Goal: Information Seeking & Learning: Learn about a topic

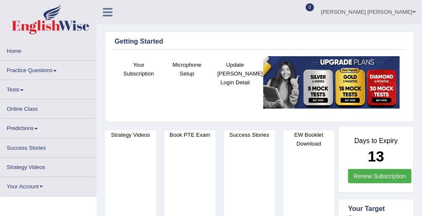
click at [52, 73] on link "Practice Questions" at bounding box center [48, 69] width 96 height 16
click at [42, 69] on link "Practice Questions" at bounding box center [48, 69] width 96 height 16
click at [54, 70] on link "Practice Questions" at bounding box center [48, 69] width 96 height 16
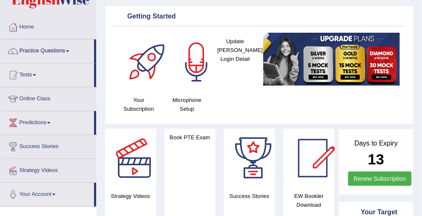
scroll to position [31, 0]
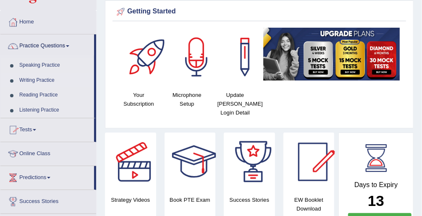
click at [30, 79] on link "Writing Practice" at bounding box center [55, 80] width 79 height 15
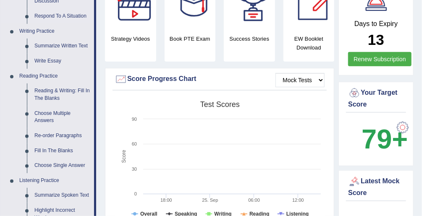
scroll to position [202, 0]
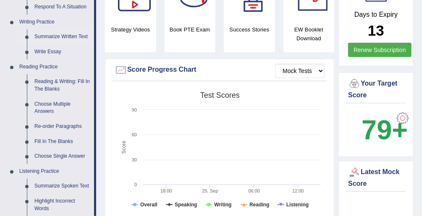
click at [56, 37] on link "Summarize Written Text" at bounding box center [62, 36] width 63 height 15
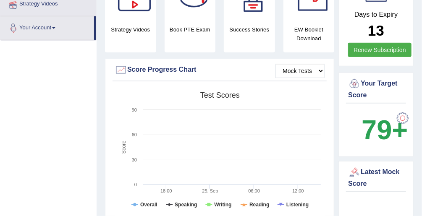
scroll to position [218, 0]
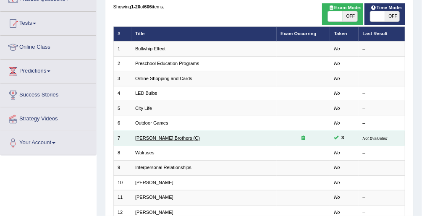
scroll to position [67, 0]
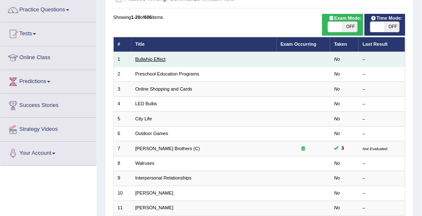
click at [157, 59] on link "Bullwhip Effect" at bounding box center [150, 59] width 30 height 5
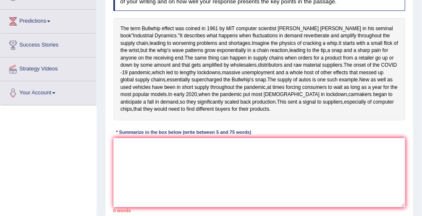
scroll to position [130, 0]
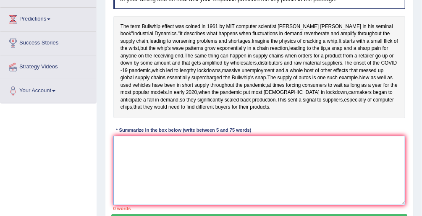
paste textarea "The passage outlines (main idea), explaining that (point 1 or background), and …"
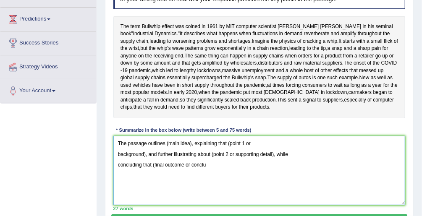
click at [170, 173] on textarea "The passage outlines (main idea), explaining that (point 1 or background), and …" at bounding box center [259, 170] width 292 height 69
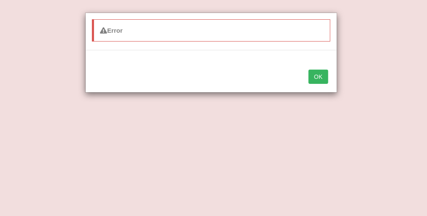
type textarea "The passage outlines Bullwhip effect coined, explaining that (point 1 or backgr…"
click at [320, 77] on button "OK" at bounding box center [318, 77] width 19 height 14
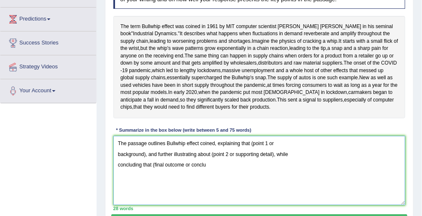
click at [199, 170] on textarea "The passage outlines Bullwhip effect coined, explaining that (point 1 or backgr…" at bounding box center [259, 170] width 292 height 69
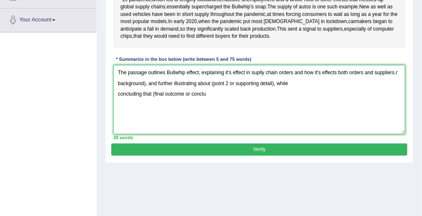
scroll to position [191, 0]
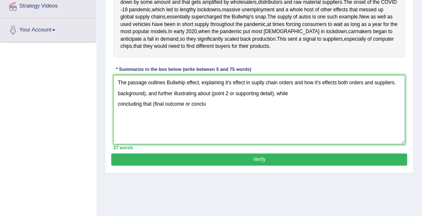
click at [157, 121] on textarea "The passage outlines Bullwhip effect, explaining it's effect in suplly chain or…" at bounding box center [259, 109] width 292 height 69
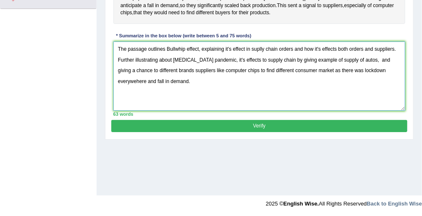
scroll to position [224, 0]
click at [369, 98] on textarea "The passage outlines Bullwhip effect, explaining it's effect in suplly chain or…" at bounding box center [259, 76] width 292 height 69
type textarea "The passage outlines Bullwhip effect, explaining it's effect in suplly chain or…"
click at [241, 132] on button "Verify" at bounding box center [259, 126] width 296 height 12
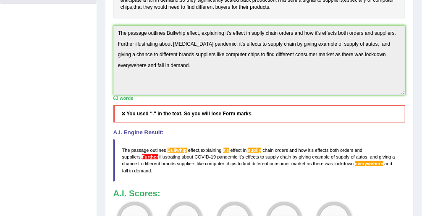
scroll to position [226, 0]
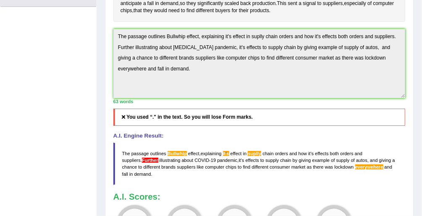
click at [110, 62] on div "Practice Writing: Summarize Written Text 1 Bullwhip Effect Instructions: Read t…" at bounding box center [259, 70] width 309 height 453
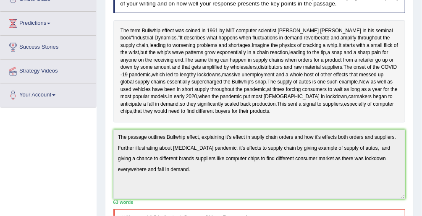
scroll to position [0, 0]
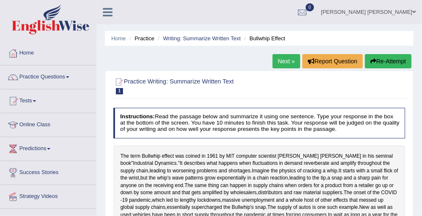
click at [380, 58] on button "Re-Attempt" at bounding box center [388, 61] width 47 height 14
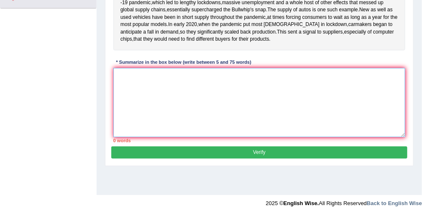
paste textarea "The passage outlines Bullwhip effect, explaining it's effect in suplly chain or…"
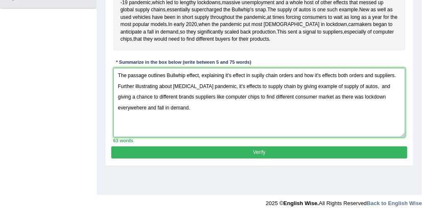
drag, startPoint x: 396, startPoint y: 102, endPoint x: 427, endPoint y: 103, distance: 30.2
click at [398, 102] on textarea "The passage outlines Bullwhip effect, explaining it's effect in suplly chain or…" at bounding box center [259, 102] width 292 height 69
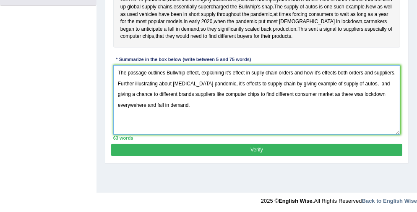
drag, startPoint x: 286, startPoint y: 140, endPoint x: 295, endPoint y: 122, distance: 20.3
click at [286, 134] on textarea "The passage outlines Bullwhip effect, explaining it's effect in suplly chain or…" at bounding box center [257, 99] width 288 height 69
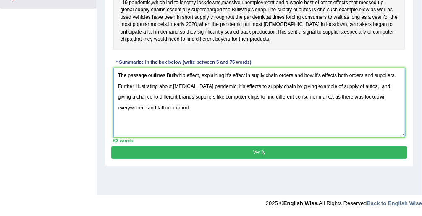
click at [218, 111] on textarea "The passage outlines Bullwhip effect, explaining it's effect in suplly chain or…" at bounding box center [259, 102] width 292 height 69
drag, startPoint x: 398, startPoint y: 101, endPoint x: 411, endPoint y: 102, distance: 12.6
click at [398, 101] on textarea "The passage outlines Bullwhip effect, explaining it's effect in suplly chain or…" at bounding box center [259, 102] width 292 height 69
drag, startPoint x: 362, startPoint y: 113, endPoint x: 404, endPoint y: 119, distance: 42.9
click at [362, 113] on textarea "The passage outlines Bullwhip effect, explaining it's effect in suplly chain or…" at bounding box center [259, 102] width 292 height 69
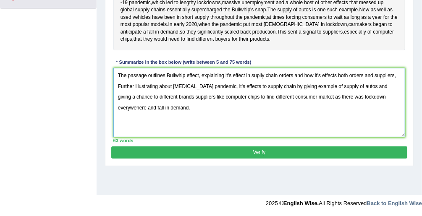
type textarea "The passage outlines Bullwhip effect, explaining it's effect in suplly chain or…"
click at [242, 159] on button "Verify" at bounding box center [259, 153] width 296 height 12
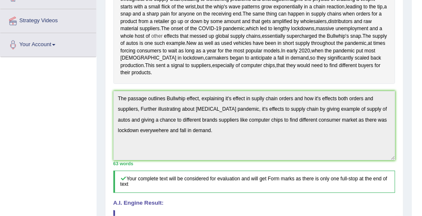
scroll to position [42, 0]
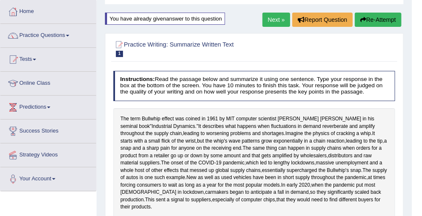
click at [380, 14] on button "Re-Attempt" at bounding box center [378, 20] width 47 height 14
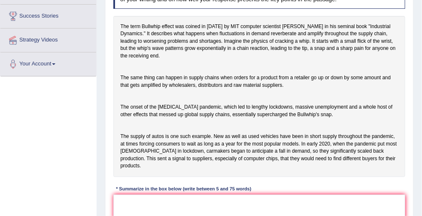
scroll to position [228, 0]
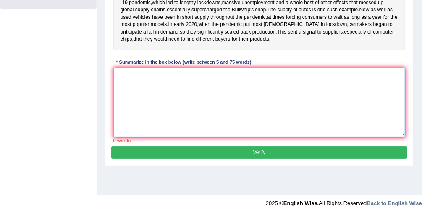
paste textarea "The passage outlines Bullwhip effect, explaining it's effect in suplly chain or…"
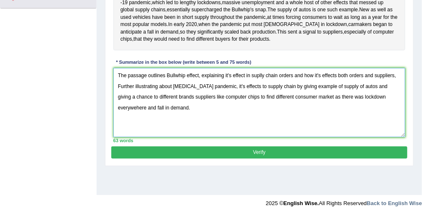
click at [384, 121] on textarea "The passage outlines Bullwhip effect, explaining it's effect in suplly chain or…" at bounding box center [259, 102] width 292 height 69
click at [259, 99] on textarea "The passage outlines Bullwhip effect, explaining it's effect in suplly chain or…" at bounding box center [259, 102] width 292 height 69
click at [236, 137] on textarea "The passage outlines Bullwhip effect, explaining it's effect in supply chain or…" at bounding box center [259, 102] width 292 height 69
click at [320, 101] on textarea "The passage outlines Bullwhip effect, explaining it's effect in supply chain or…" at bounding box center [259, 102] width 292 height 69
click at [337, 100] on textarea "The passage outlines Bullwhip effect, explaining it's effect in supply chain or…" at bounding box center [259, 102] width 292 height 69
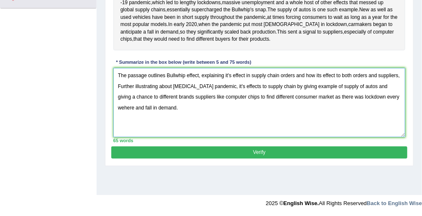
type textarea "The passage outlines Bullwhip effect, explaining it's effect in supply chain or…"
click at [273, 159] on button "Verify" at bounding box center [259, 153] width 296 height 12
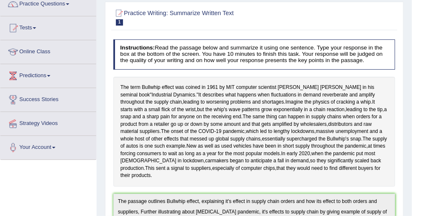
scroll to position [55, 0]
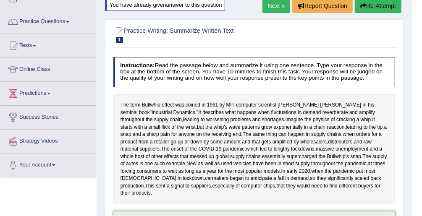
click at [268, 9] on link "Next »" at bounding box center [276, 6] width 28 height 14
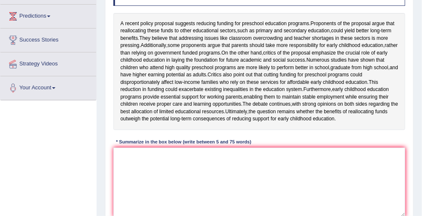
scroll to position [168, 0]
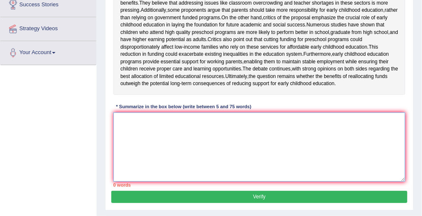
paste textarea "_____________________, and _________________, furthermore, _______________, mor…"
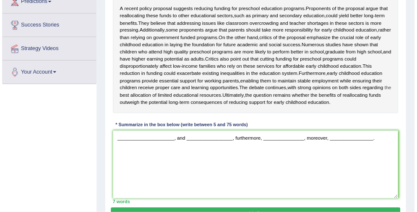
scroll to position [134, 0]
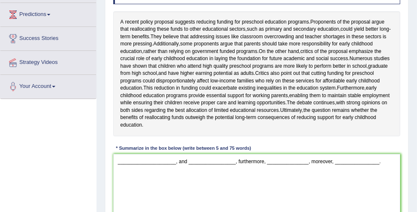
click at [331, 7] on div "Instructions: Read the passage below and summarize it using one sentence. Type …" at bounding box center [256, 101] width 291 height 262
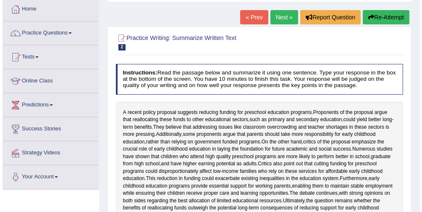
scroll to position [202, 0]
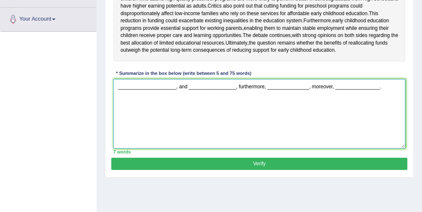
click at [126, 114] on textarea "_____________________, and _________________, furthermore, _______________, mor…" at bounding box center [259, 113] width 292 height 69
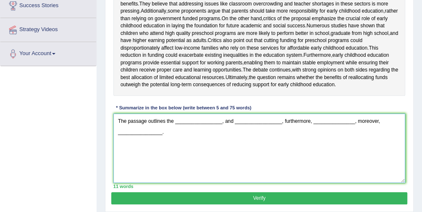
scroll to position [134, 0]
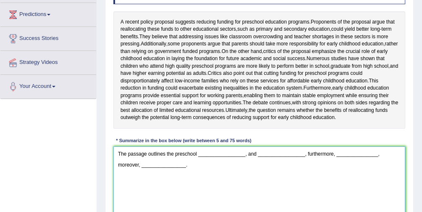
click at [168, 183] on textarea "The passage outlines the preschool _________________, and _________________, fu…" at bounding box center [259, 180] width 292 height 69
click at [175, 182] on textarea "The passage outlines the preschool _________________, and _________________, fu…" at bounding box center [259, 180] width 292 height 69
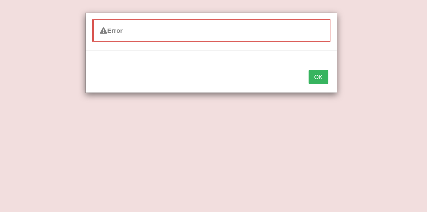
click at [320, 76] on button "OK" at bounding box center [318, 77] width 19 height 14
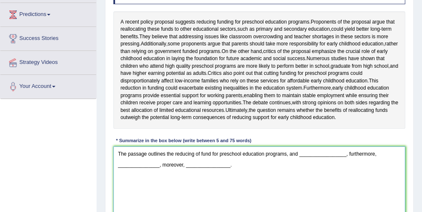
drag, startPoint x: 164, startPoint y: 181, endPoint x: 157, endPoint y: 181, distance: 6.7
click at [157, 181] on textarea "The passage outlines the reducing of fund for preschool education programs, and…" at bounding box center [259, 180] width 292 height 69
click at [301, 182] on textarea "The passage outlines the reducing of fund for preschool education programs, and…" at bounding box center [259, 180] width 292 height 69
click at [378, 183] on textarea "The passage outlines the reducing of fund for preschool education programs, and…" at bounding box center [259, 180] width 292 height 69
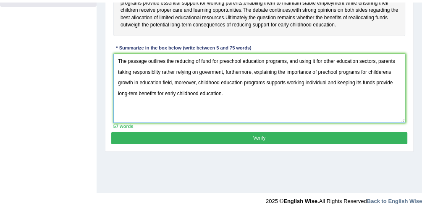
scroll to position [224, 0]
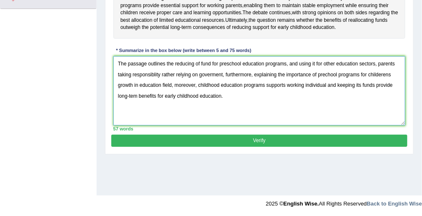
type textarea "The passage outlines the reducing of fund for preschool education programs, and…"
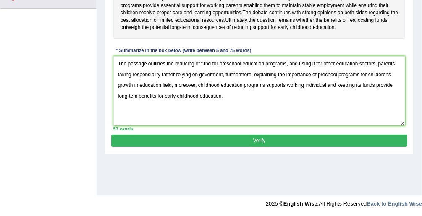
click at [241, 147] on button "Verify" at bounding box center [259, 141] width 296 height 12
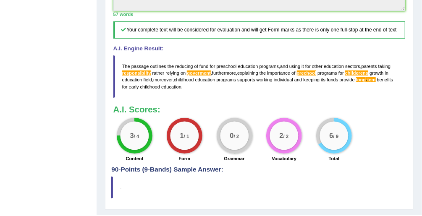
scroll to position [375, 0]
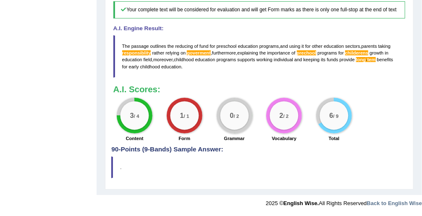
drag, startPoint x: 185, startPoint y: 68, endPoint x: 121, endPoint y: 48, distance: 67.6
click at [121, 49] on blockquote "The passage outlines the reducing of fund for preschool education programs , an…" at bounding box center [259, 56] width 292 height 42
drag, startPoint x: 123, startPoint y: 46, endPoint x: 173, endPoint y: 61, distance: 52.6
click at [169, 60] on blockquote "The passage outlines the reducing of fund for preschool education programs , an…" at bounding box center [259, 56] width 292 height 42
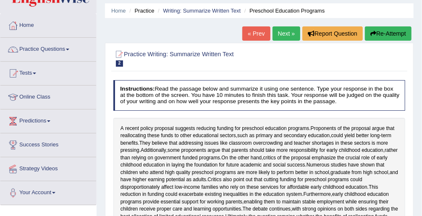
scroll to position [0, 0]
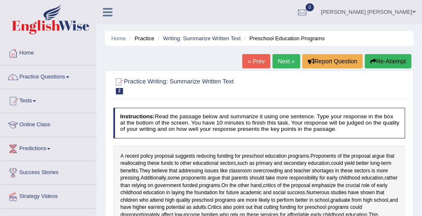
click at [379, 63] on button "Re-Attempt" at bounding box center [388, 61] width 47 height 14
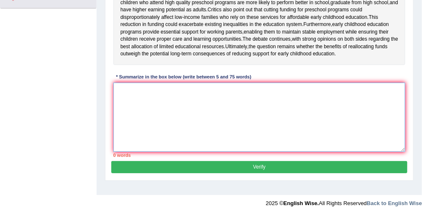
paste textarea "The passage outlines the reducing of fund for preschool education programs, and…"
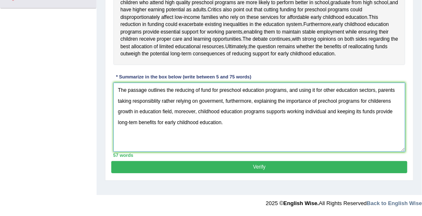
click at [211, 119] on textarea "The passage outlines the reducing of fund for preschool education programs, and…" at bounding box center [259, 117] width 292 height 69
click at [155, 119] on textarea "The passage outlines the reducing of fund for preschool education programs, and…" at bounding box center [259, 117] width 292 height 69
click at [386, 118] on textarea "The passage outlines the reducing of fund for preschool education programs, and…" at bounding box center [259, 117] width 292 height 69
click at [365, 146] on textarea "The passage outlines the reducing of fund for preschool education programs, and…" at bounding box center [259, 117] width 292 height 69
click at [128, 142] on textarea "The passage outlines the reducing of fund for preschool education programs, and…" at bounding box center [259, 117] width 292 height 69
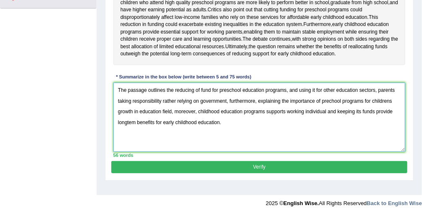
click at [131, 139] on textarea "The passage outlines the reducing of fund for preschool education programs, and…" at bounding box center [259, 117] width 292 height 69
type textarea "The passage outlines the reducing of fund for preschool education programs, and…"
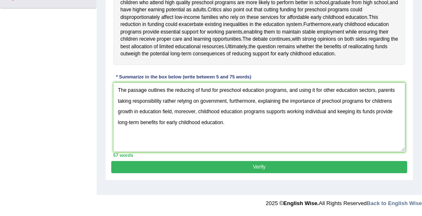
click at [275, 173] on button "Verify" at bounding box center [259, 167] width 296 height 12
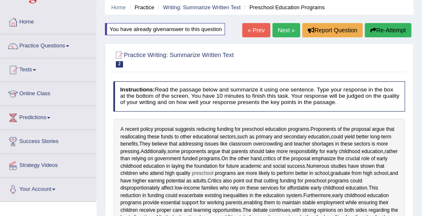
scroll to position [3, 0]
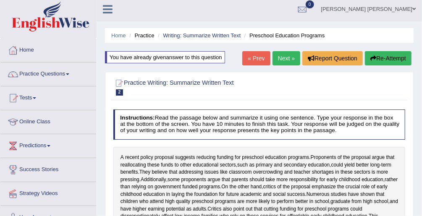
click at [388, 58] on button "Re-Attempt" at bounding box center [388, 58] width 47 height 14
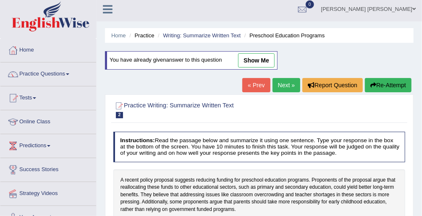
scroll to position [204, 0]
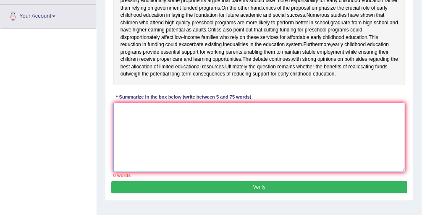
paste textarea "The passage outlines the reducing of fund for preschool education programs, and…"
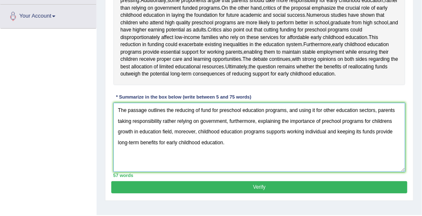
click at [329, 149] on textarea "The passage outlines the reducing of fund for preschool education programs, and…" at bounding box center [259, 137] width 292 height 69
click at [394, 149] on textarea "The passage outlines the reducing of fund for preschool education programs, and…" at bounding box center [259, 137] width 292 height 69
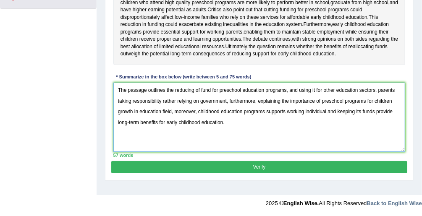
scroll to position [242, 0]
type textarea "The passage outlines the reducing of fund for preschool education programs, and…"
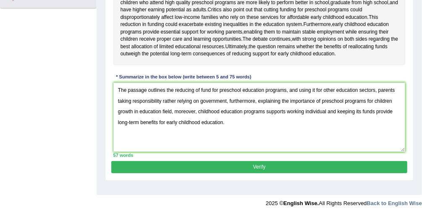
click at [264, 173] on button "Verify" at bounding box center [259, 167] width 296 height 12
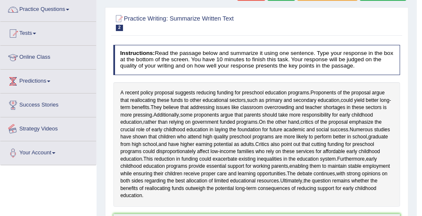
scroll to position [0, 0]
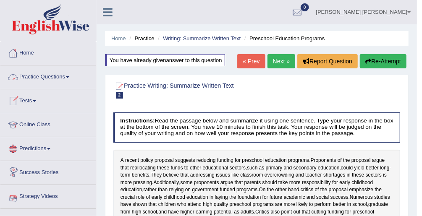
click at [63, 72] on link "Practice Questions" at bounding box center [48, 76] width 96 height 21
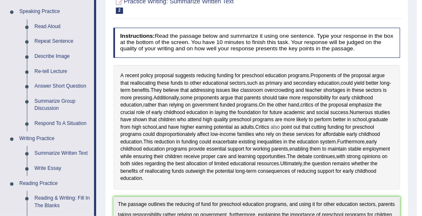
scroll to position [101, 0]
